Goal: Task Accomplishment & Management: Manage account settings

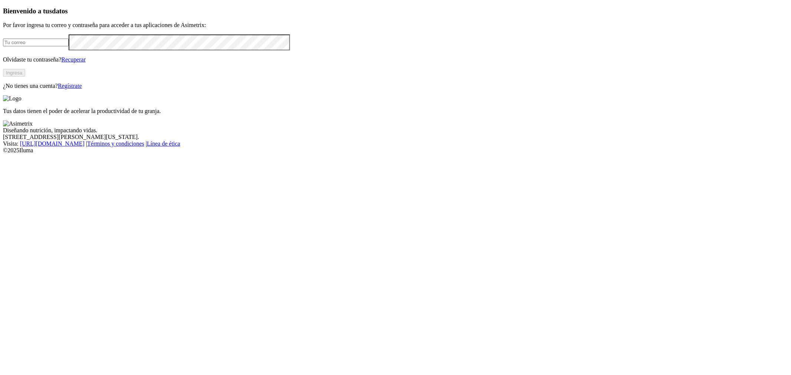
drag, startPoint x: 0, startPoint y: 0, endPoint x: 176, endPoint y: 115, distance: 210.5
click at [69, 46] on input "email" at bounding box center [36, 43] width 66 height 8
type input "[PERSON_NAME][EMAIL_ADDRESS][PERSON_NAME][DOMAIN_NAME]"
click at [283, 89] on div "Bienvenido a tus datos Por favor ingresa tu correo y contraseña para acceder a …" at bounding box center [395, 48] width 785 height 82
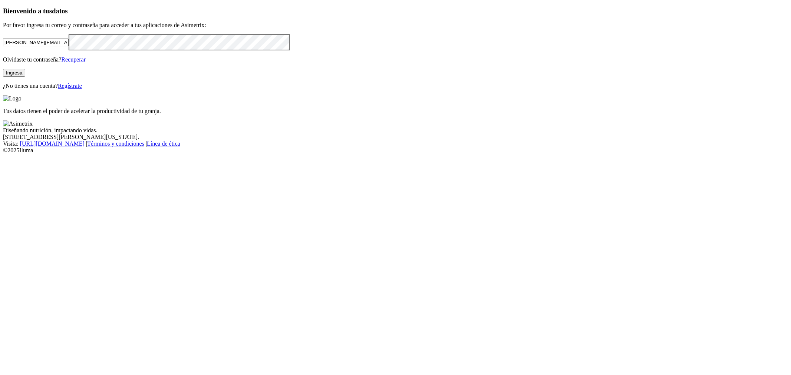
click at [25, 77] on button "Ingresa" at bounding box center [14, 73] width 22 height 8
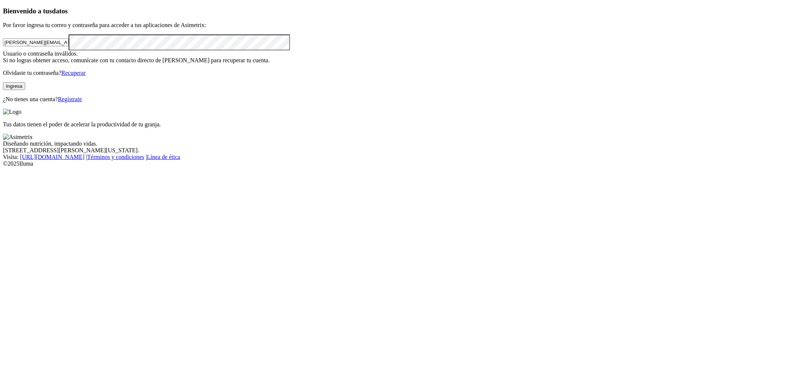
click at [0, 138] on html "Bienvenido a tus datos Por favor ingresa tu correo y contraseña para acceder a …" at bounding box center [395, 85] width 791 height 170
click at [25, 90] on button "Ingresa" at bounding box center [14, 86] width 22 height 8
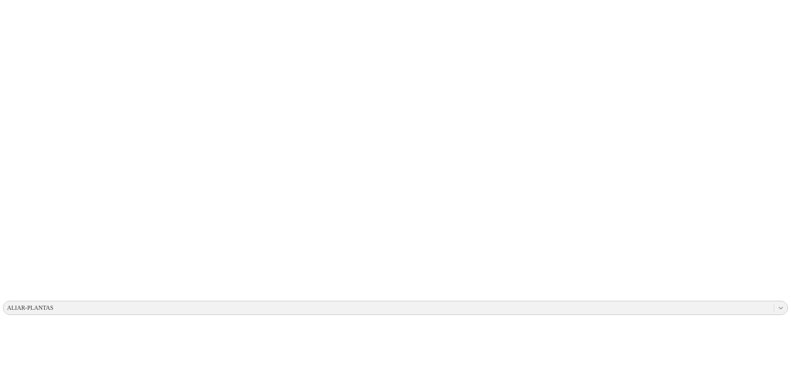
click at [777, 304] on icon at bounding box center [780, 307] width 7 height 7
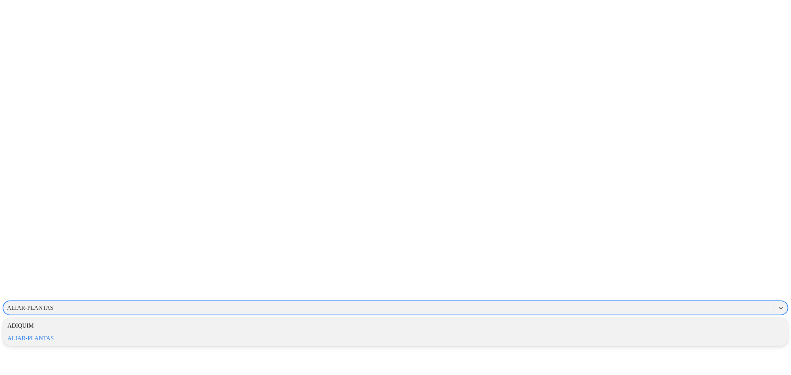
click at [698, 303] on div "ALIAR-PLANTAS" at bounding box center [388, 308] width 770 height 11
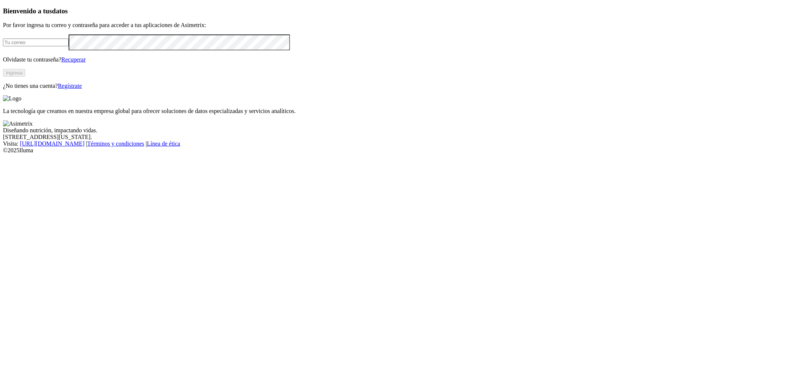
click at [69, 46] on input "email" at bounding box center [36, 43] width 66 height 8
type input "[PERSON_NAME][EMAIL_ADDRESS][PERSON_NAME][DOMAIN_NAME]"
drag, startPoint x: 259, startPoint y: 168, endPoint x: 226, endPoint y: 173, distance: 33.7
click at [259, 63] on p "Olvidaste tu contraseña? Recuperar" at bounding box center [395, 59] width 785 height 7
click input "submit" at bounding box center [0, 0] width 0 height 0
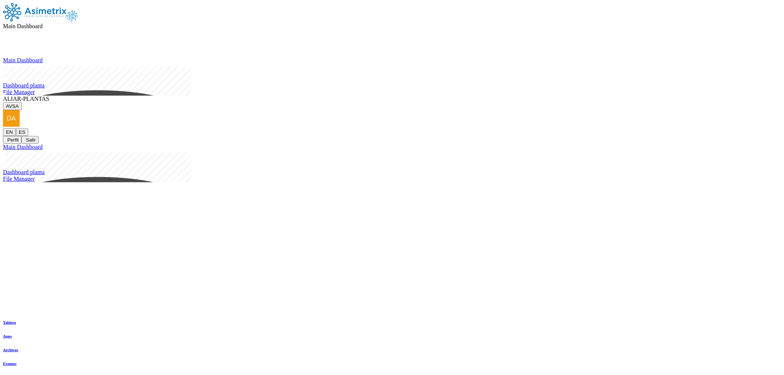
click at [49, 96] on span "ALIAR-PLANTAS" at bounding box center [26, 99] width 46 height 6
click at [22, 102] on button "AVSA" at bounding box center [12, 106] width 19 height 8
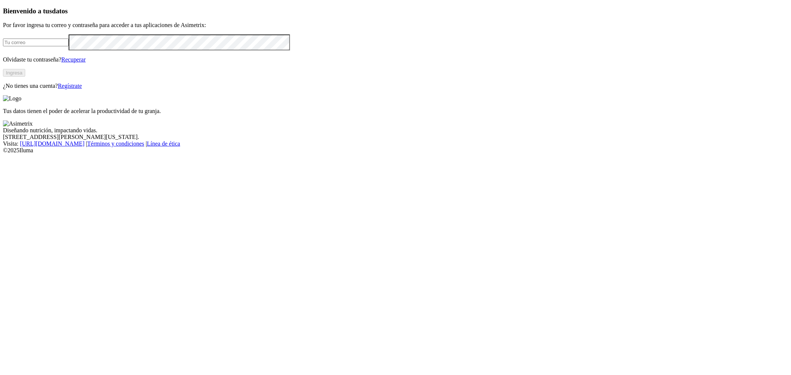
click at [69, 46] on input "email" at bounding box center [36, 43] width 66 height 8
type input "[PERSON_NAME][EMAIL_ADDRESS][PERSON_NAME][DOMAIN_NAME]"
click at [278, 89] on div "Bienvenido a tus datos Por favor ingresa tu correo y contraseña para acceder a …" at bounding box center [395, 48] width 785 height 82
click at [25, 77] on button "Ingresa" at bounding box center [14, 73] width 22 height 8
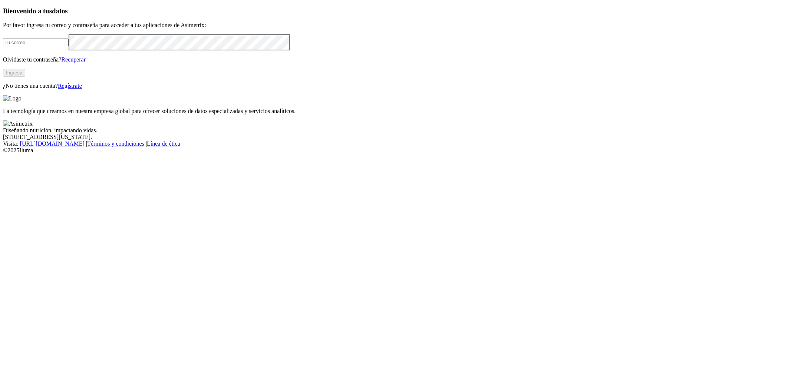
click at [69, 46] on input "email" at bounding box center [36, 43] width 66 height 8
type input "[PERSON_NAME][EMAIL_ADDRESS][PERSON_NAME][DOMAIN_NAME]"
click at [66, 63] on p "Olvidaste tu contraseña? Recuperar" at bounding box center [395, 59] width 785 height 7
click at [25, 77] on button "Ingresa" at bounding box center [14, 73] width 22 height 8
